Goal: Task Accomplishment & Management: Use online tool/utility

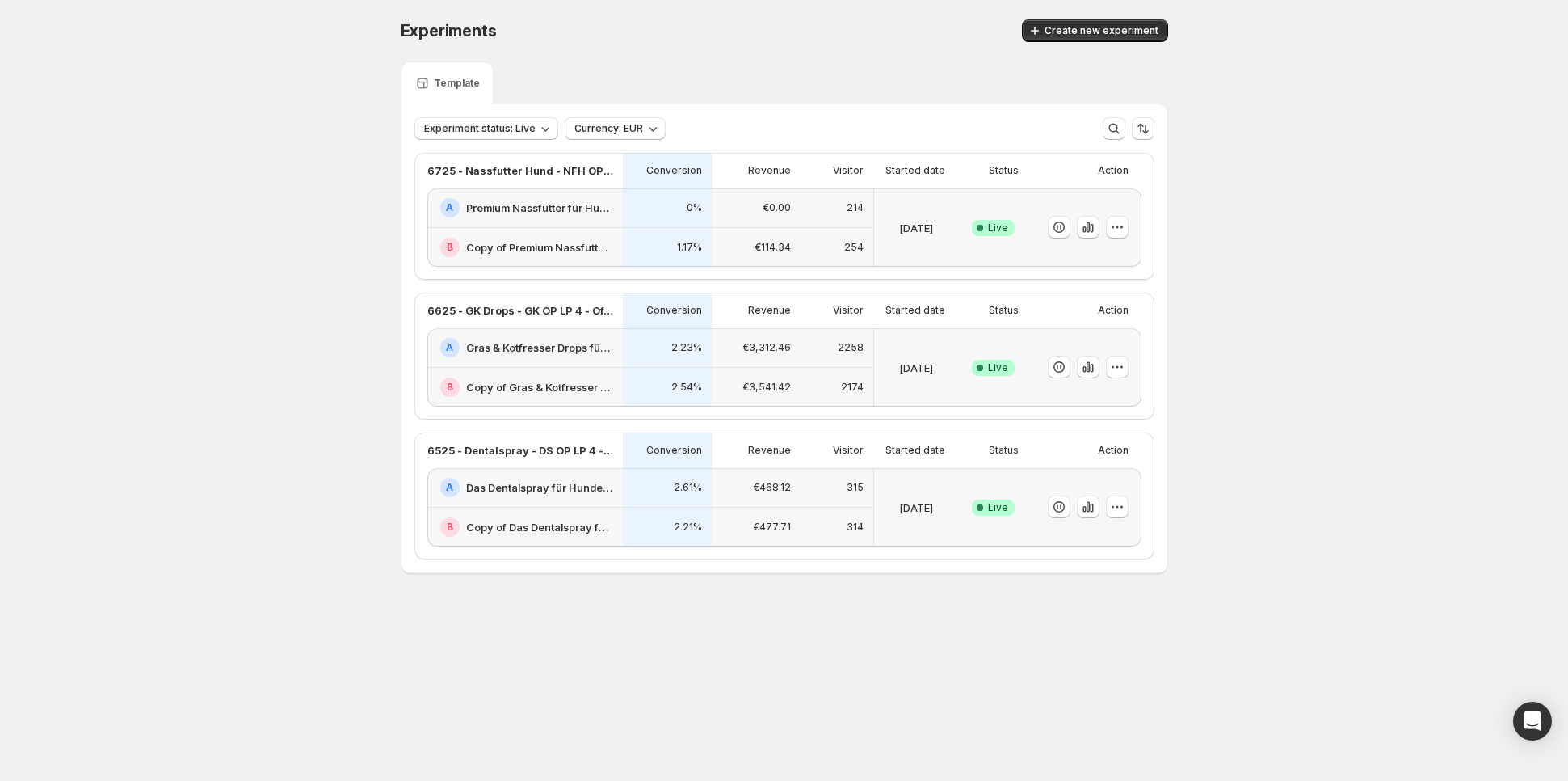
click at [602, 205] on h2 "Premium Nassfutter für Hunde: Jetzt Neukunden Deal sichern!" at bounding box center [539, 208] width 147 height 16
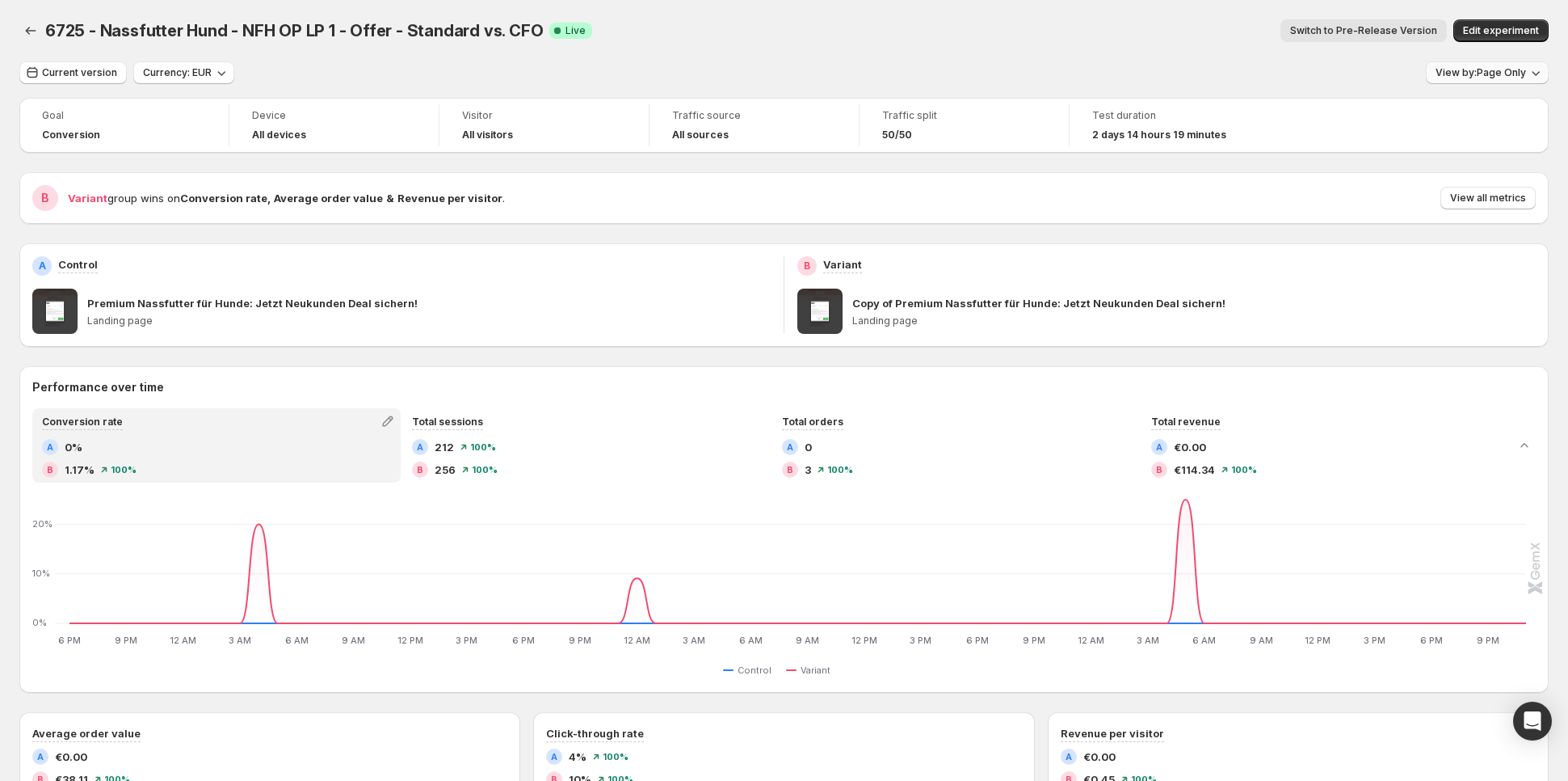
click at [1499, 66] on span "View by: Page Only" at bounding box center [1481, 72] width 90 height 13
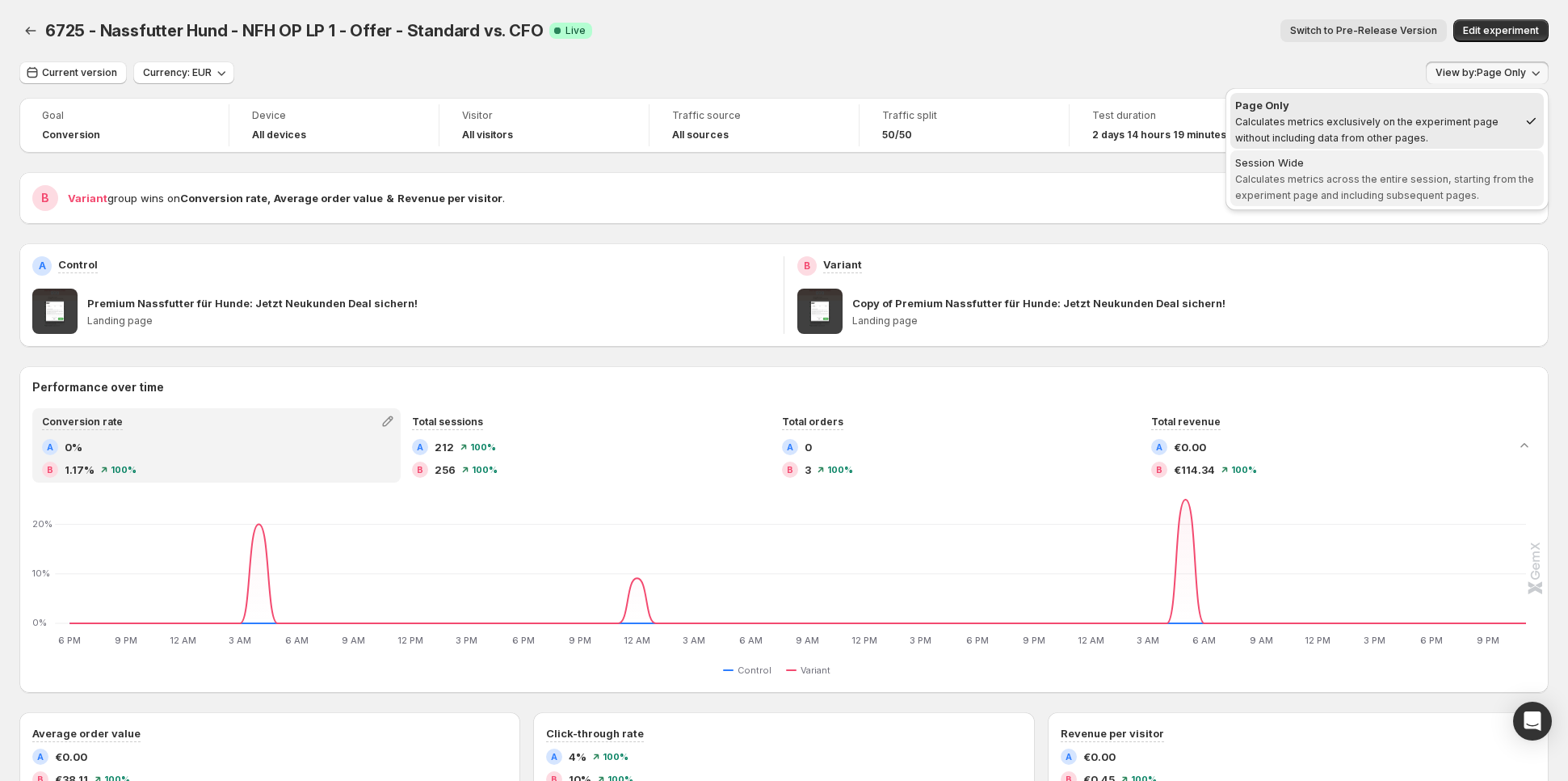
click at [1403, 164] on div "Session Wide" at bounding box center [1387, 162] width 304 height 16
